Goal: Navigation & Orientation: Find specific page/section

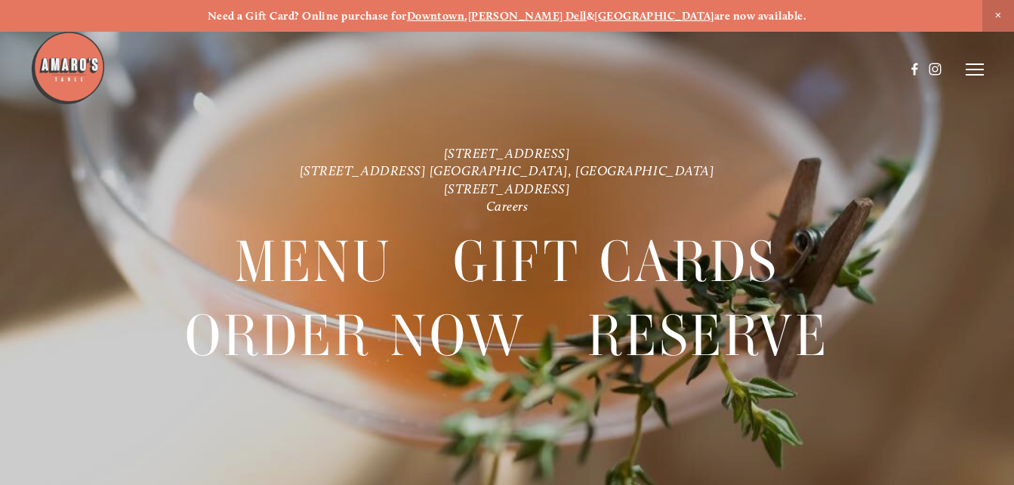
click at [973, 74] on icon at bounding box center [975, 70] width 18 height 14
click at [826, 69] on span "Gallery" at bounding box center [842, 69] width 35 height 13
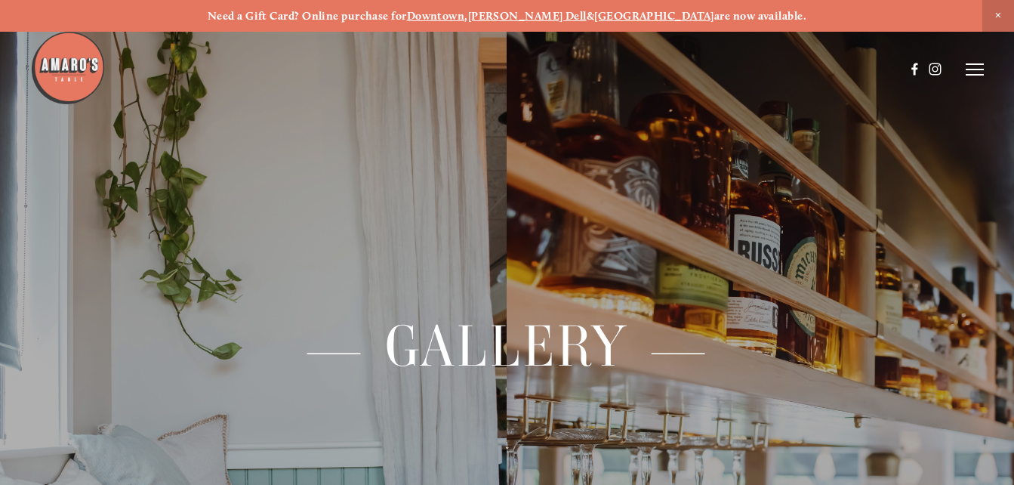
click at [977, 69] on line at bounding box center [975, 69] width 18 height 0
click at [702, 70] on span "Menu" at bounding box center [711, 69] width 28 height 13
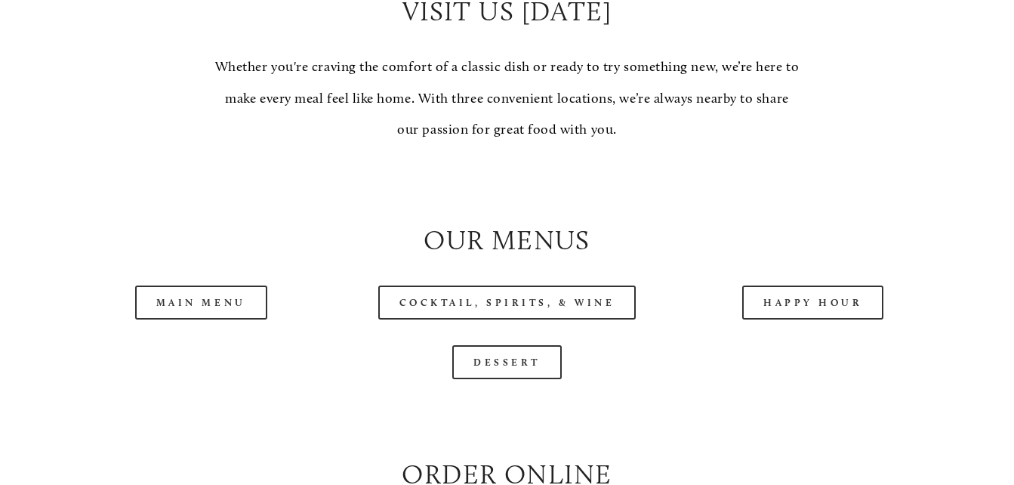
scroll to position [1318, 0]
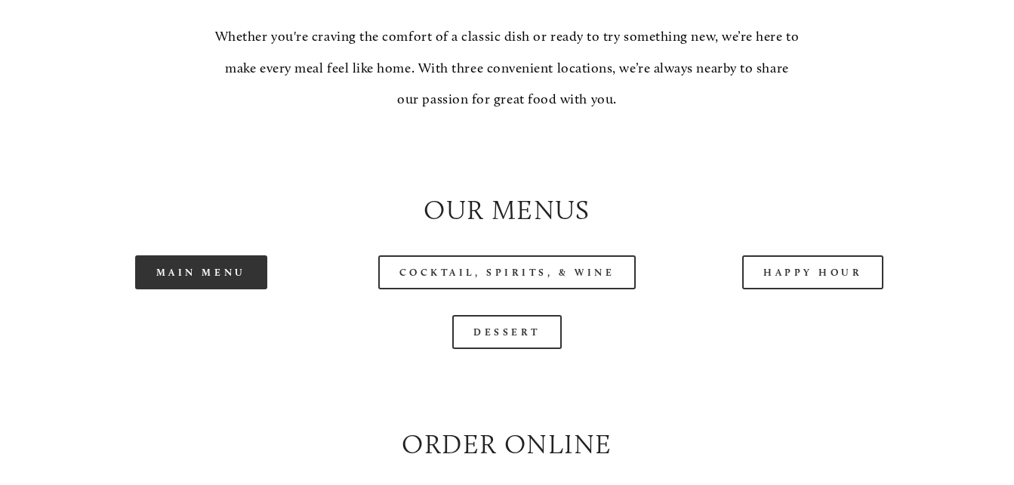
click at [234, 281] on link "Main Menu" at bounding box center [201, 272] width 132 height 34
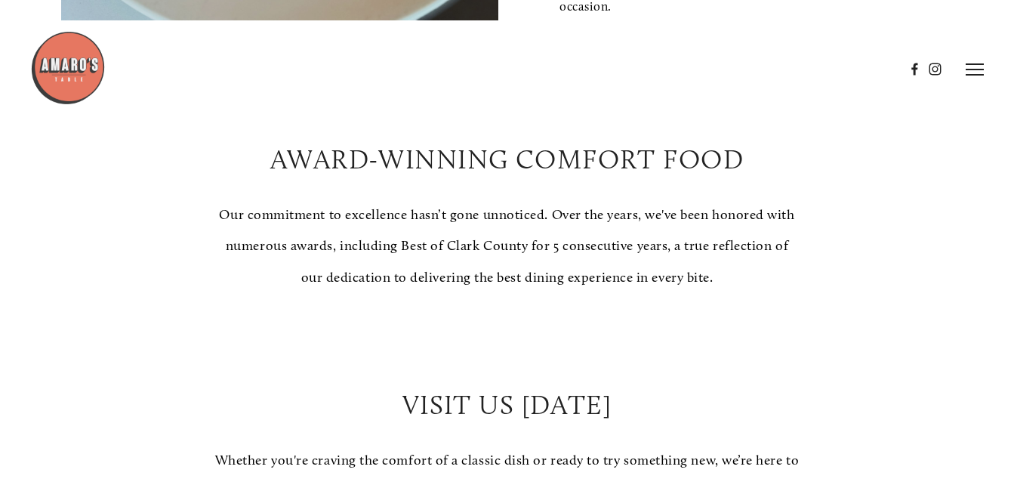
scroll to position [49, 0]
